Goal: Communication & Community: Answer question/provide support

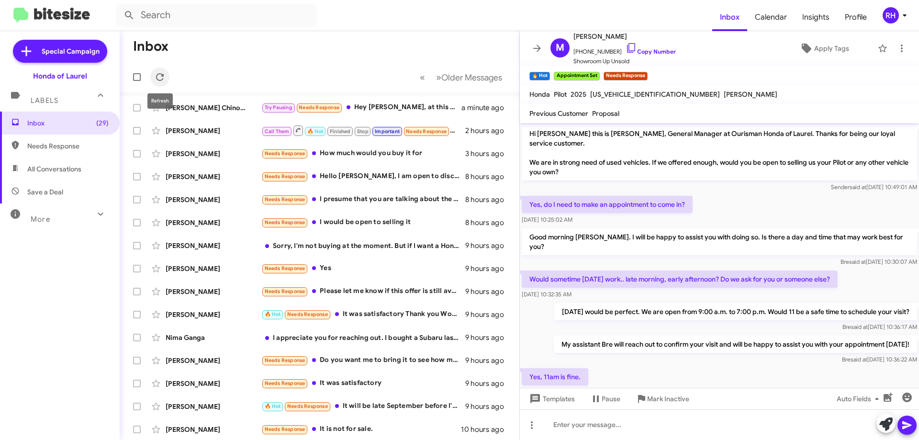
click at [159, 75] on icon at bounding box center [159, 76] width 11 height 11
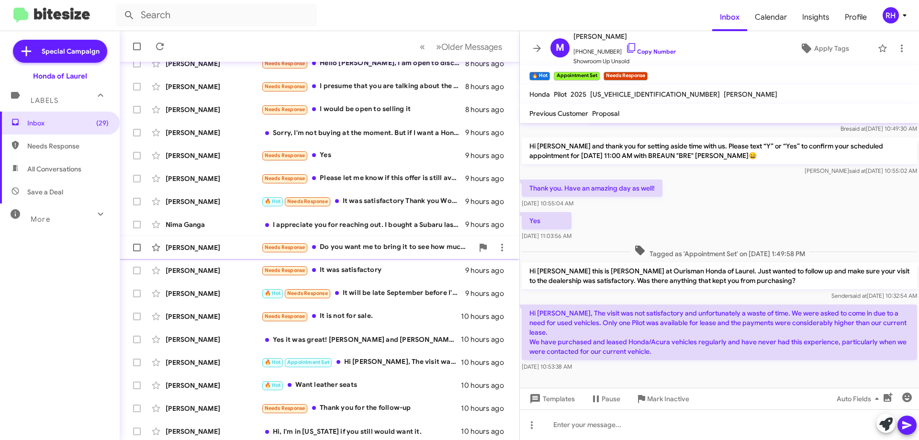
scroll to position [116, 0]
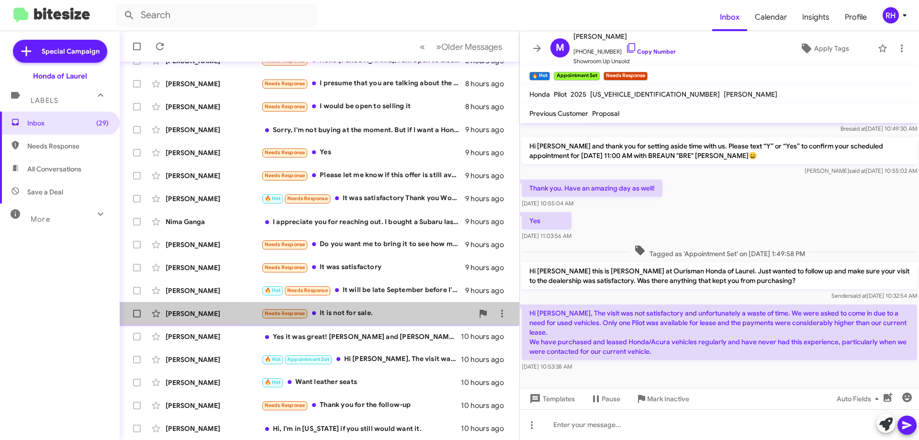
click at [379, 316] on div "Needs Response It is not for sale." at bounding box center [367, 313] width 212 height 11
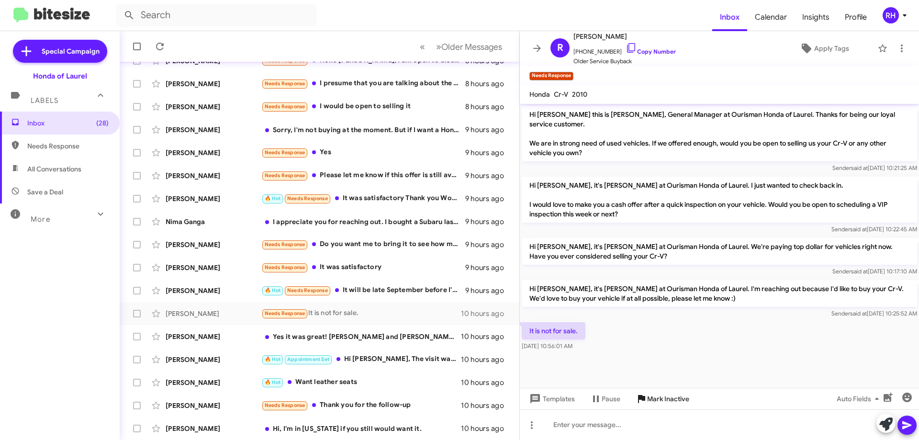
click at [665, 397] on span "Mark Inactive" at bounding box center [668, 398] width 42 height 17
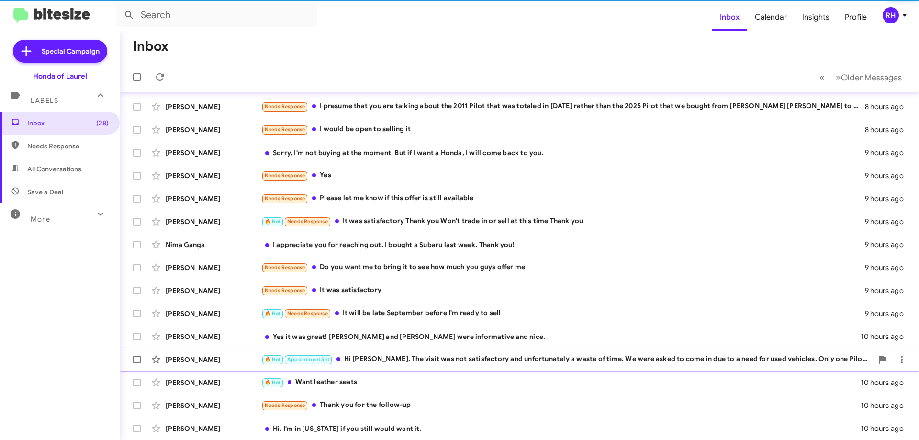
scroll to position [93, 0]
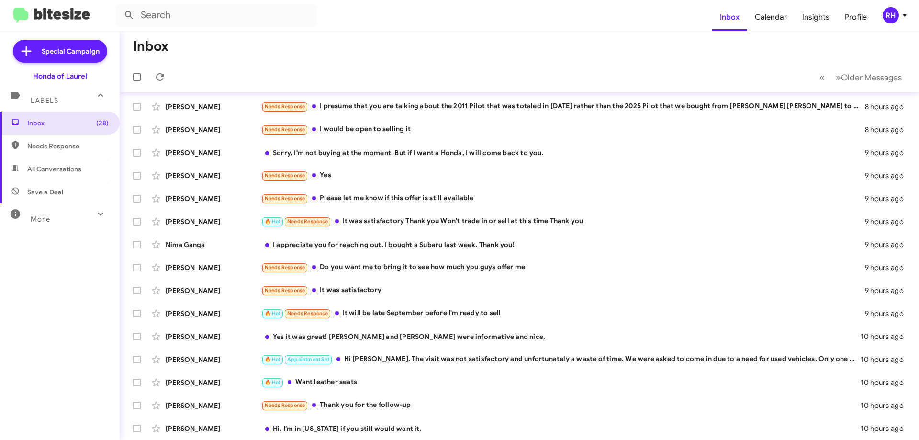
click at [519, 243] on div "I appreciate you for reaching out. I bought a Subaru last week. Thank you!" at bounding box center [563, 245] width 604 height 10
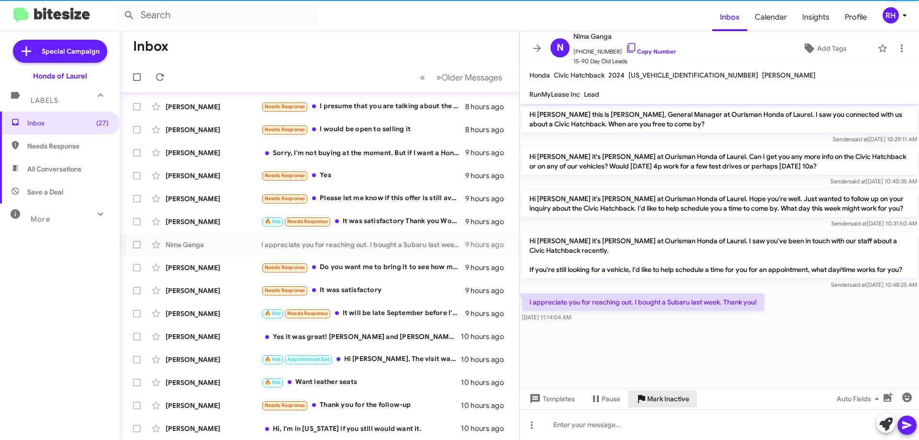
click at [663, 399] on span "Mark Inactive" at bounding box center [668, 398] width 42 height 17
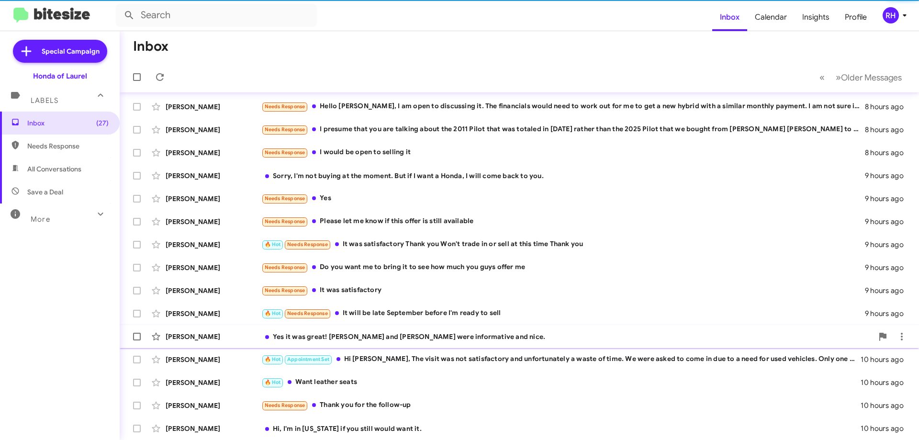
scroll to position [70, 0]
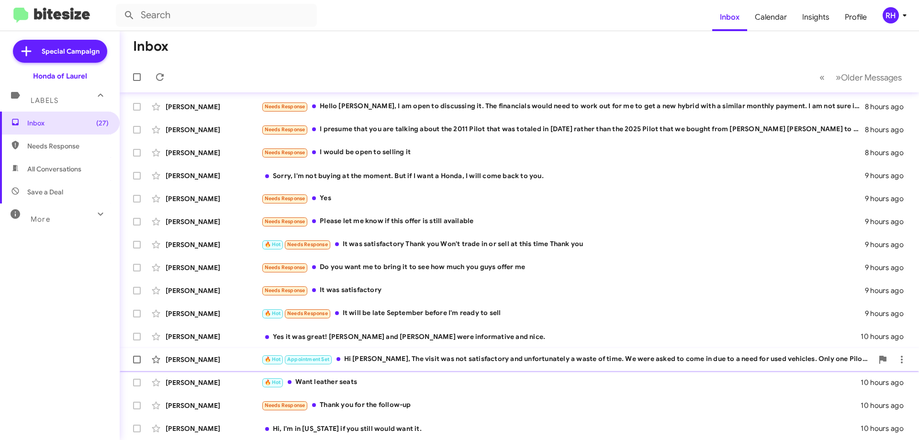
click at [485, 362] on div "🔥 Hot Appointment Set Hi [PERSON_NAME], The visit was not satisfactory and unfo…" at bounding box center [567, 359] width 612 height 11
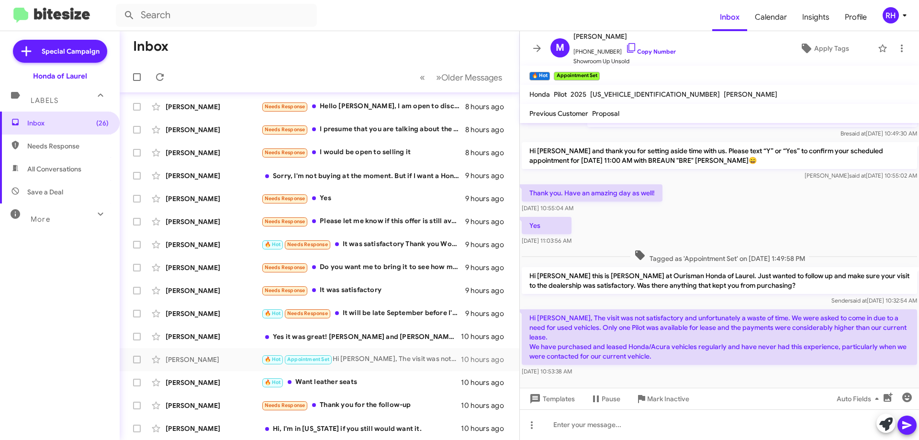
scroll to position [296, 0]
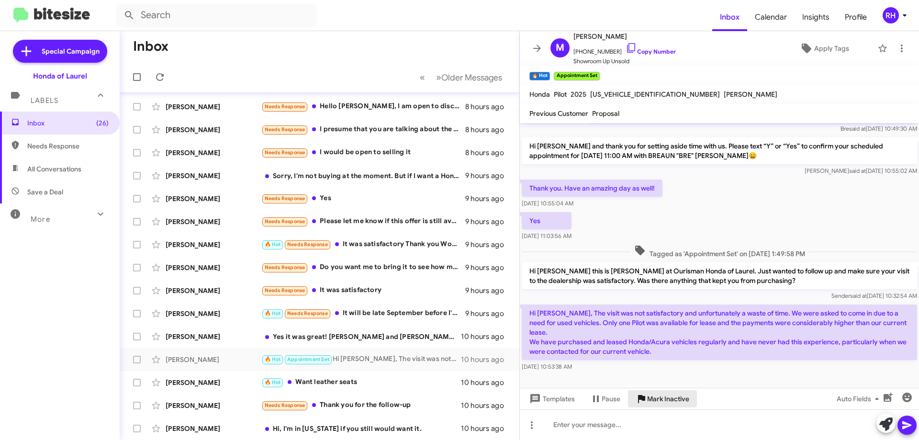
click at [674, 401] on span "Mark Inactive" at bounding box center [668, 398] width 42 height 17
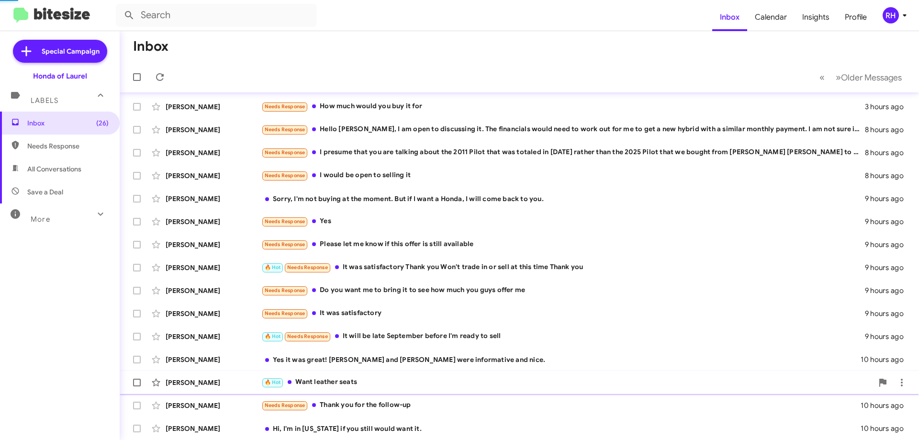
scroll to position [47, 0]
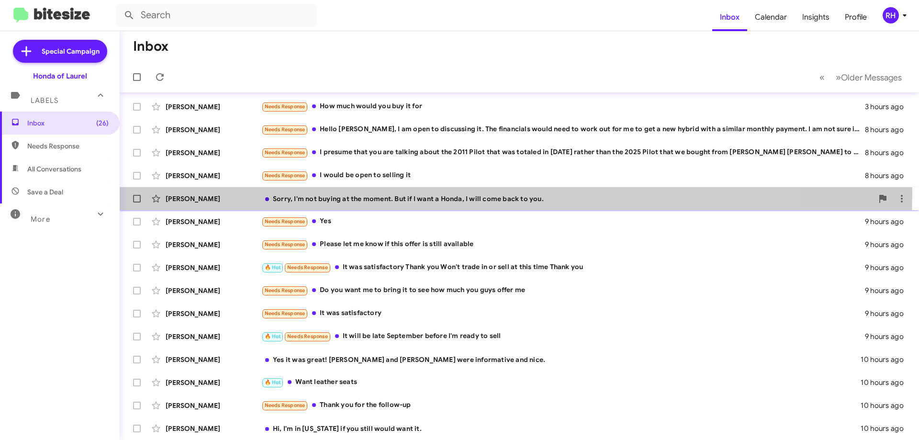
click at [430, 192] on div "[PERSON_NAME] Sorry, I'm not buying at the moment. But if I want a Honda, I wil…" at bounding box center [519, 198] width 784 height 19
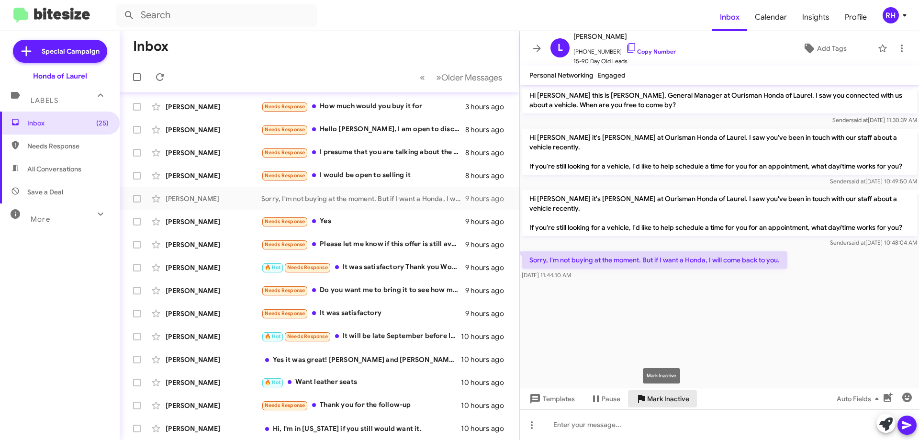
click at [677, 394] on span "Mark Inactive" at bounding box center [668, 398] width 42 height 17
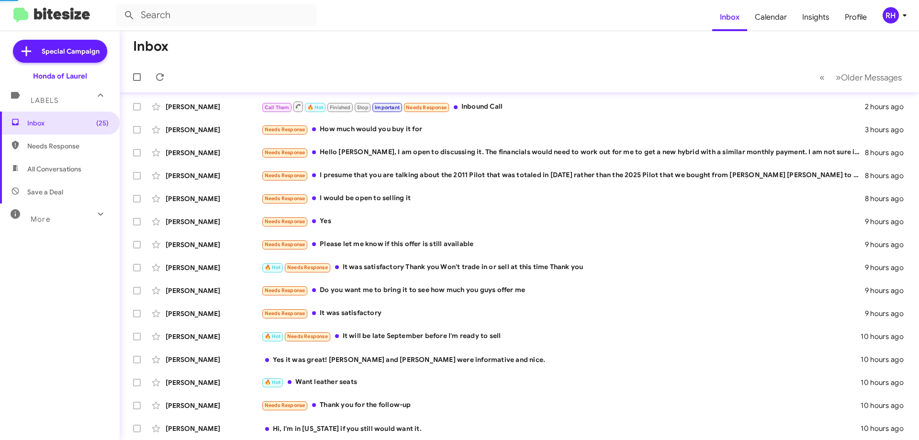
scroll to position [24, 0]
click at [450, 269] on div "🔥 Hot Needs Response It was satisfactory Thank you Won't trade in or sell at th…" at bounding box center [567, 267] width 612 height 11
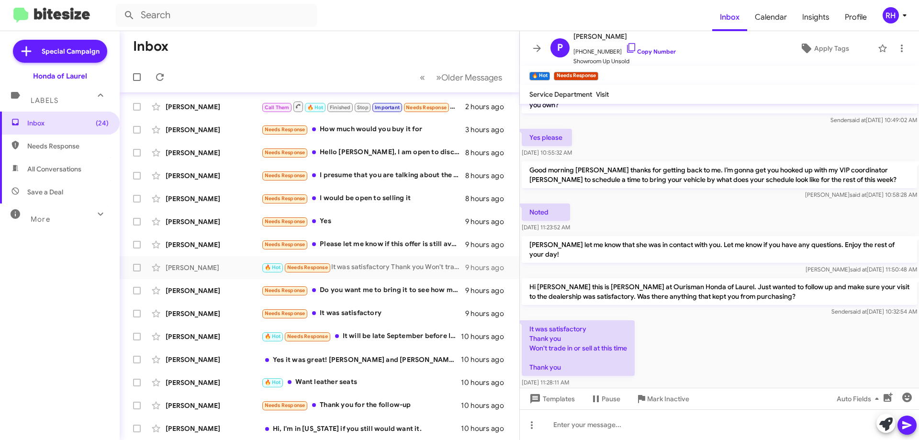
scroll to position [57, 0]
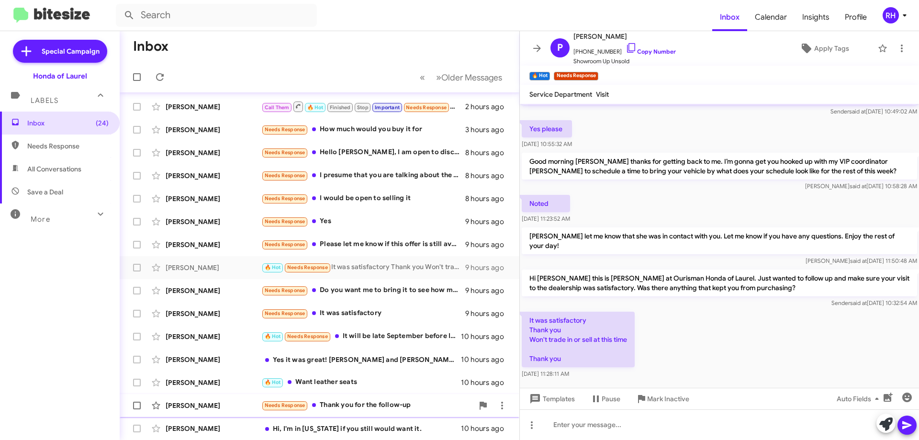
click at [684, 395] on span "Mark Inactive" at bounding box center [668, 398] width 42 height 17
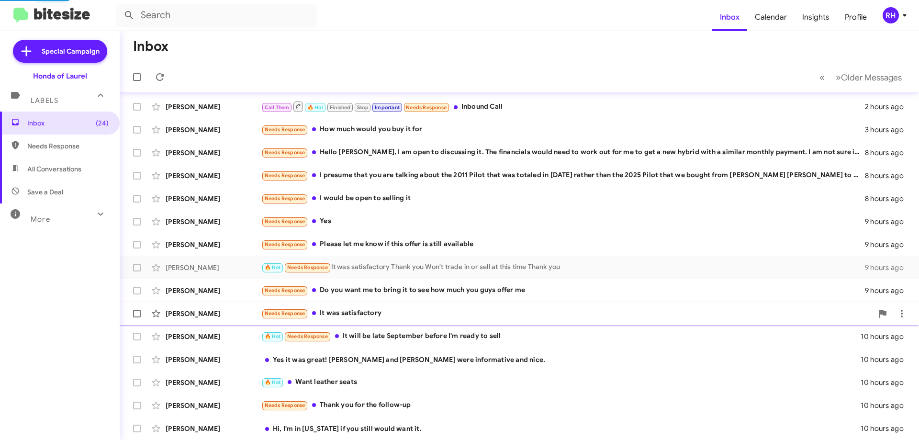
scroll to position [1, 0]
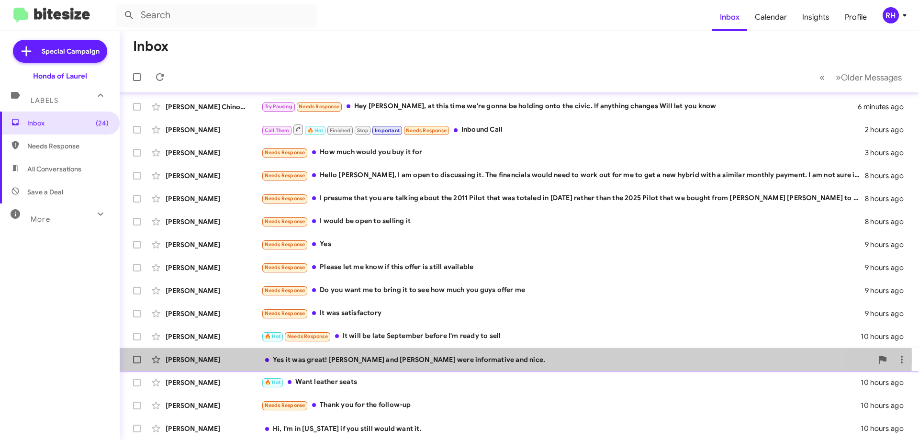
click at [453, 358] on div "Yes it was great! [PERSON_NAME] and [PERSON_NAME] were informative and nice." at bounding box center [567, 360] width 612 height 10
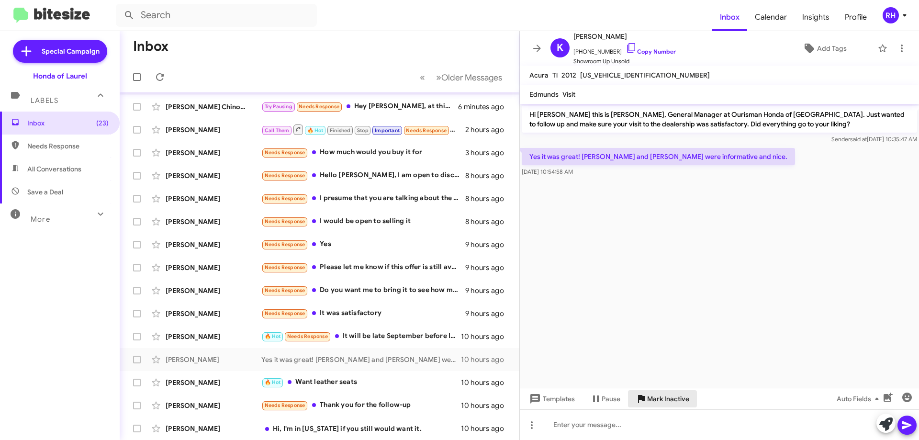
click at [674, 400] on span "Mark Inactive" at bounding box center [668, 398] width 42 height 17
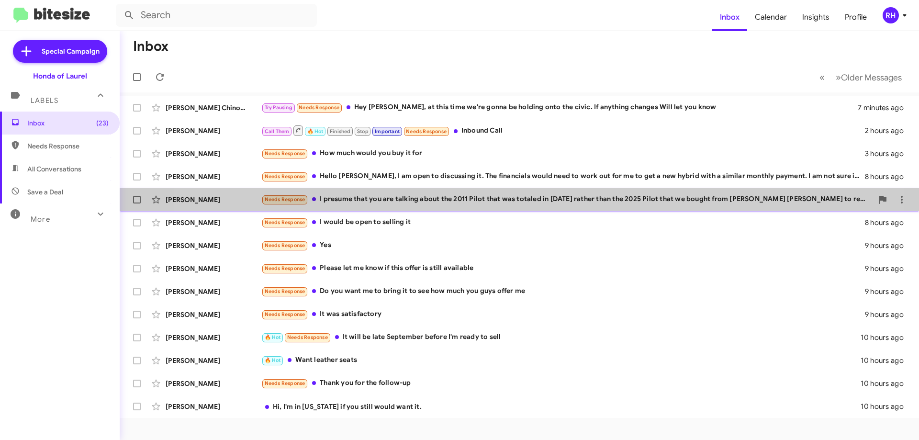
click at [486, 196] on div "Needs Response I presume that you are talking about the 2011 Pilot that was tot…" at bounding box center [567, 199] width 612 height 11
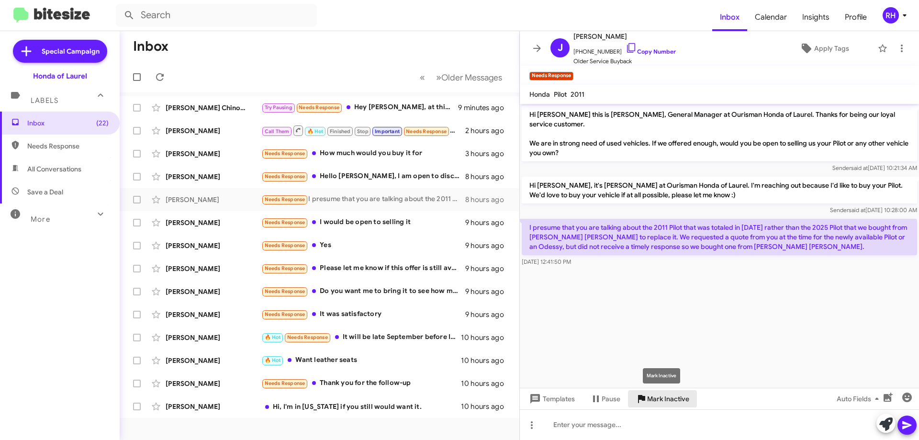
click at [667, 398] on span "Mark Inactive" at bounding box center [668, 398] width 42 height 17
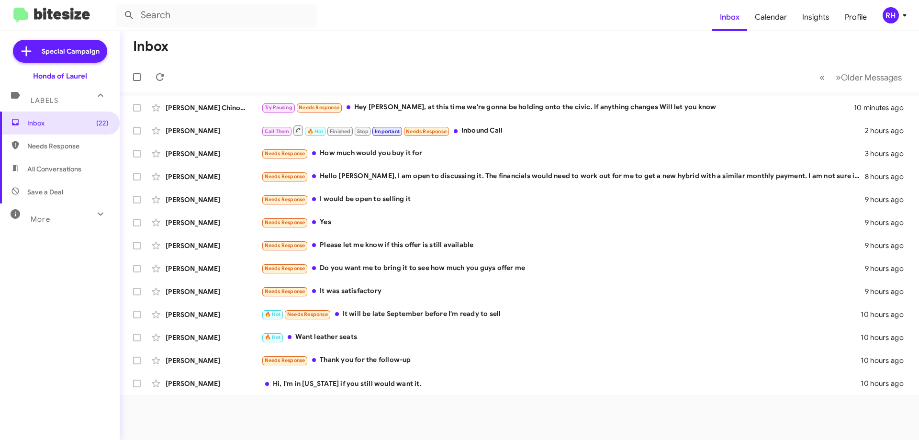
click at [59, 325] on div "Inbox (22) Needs Response All Conversations Save a Deal More Important 🔥 Hot Ap…" at bounding box center [60, 244] width 120 height 264
